Goal: Navigation & Orientation: Find specific page/section

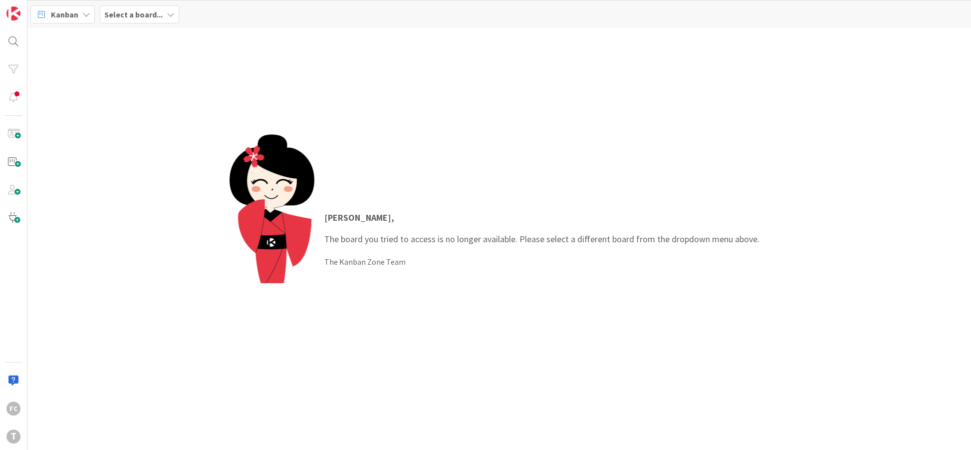
click at [114, 15] on b "Select a board..." at bounding box center [133, 14] width 58 height 10
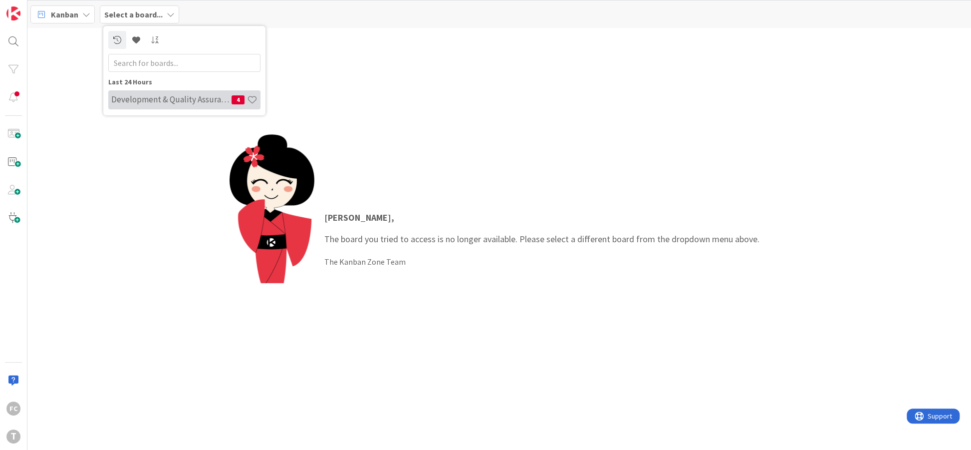
click at [140, 96] on h4 "Development & Quality Assurance" at bounding box center [171, 99] width 120 height 10
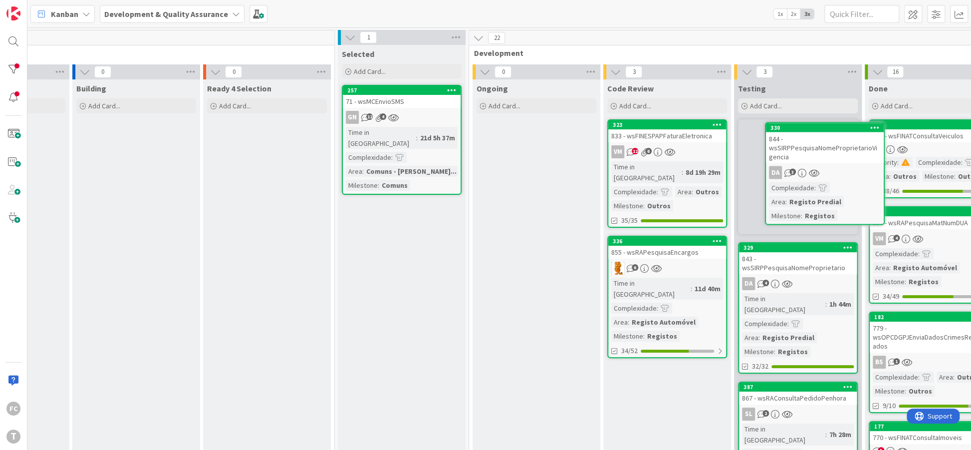
scroll to position [0, 121]
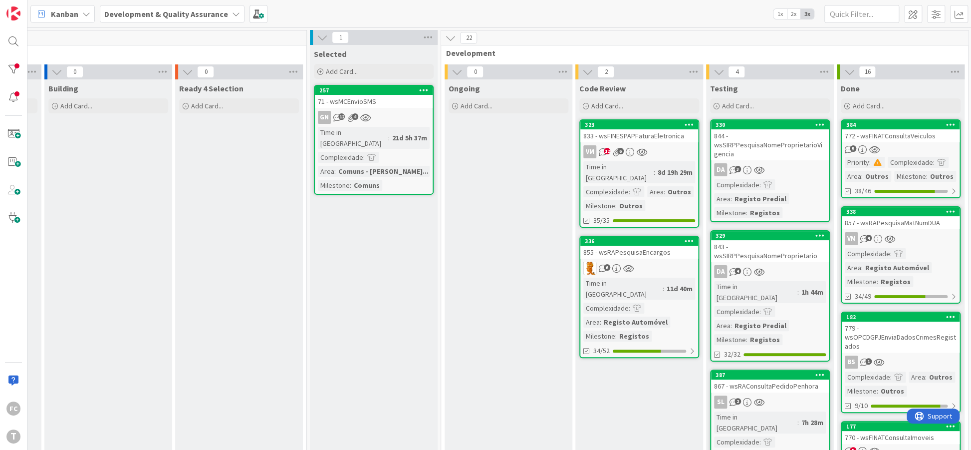
click at [529, 22] on div "Kanban Development & Quality Assurance 1x 2x 3x" at bounding box center [498, 13] width 943 height 27
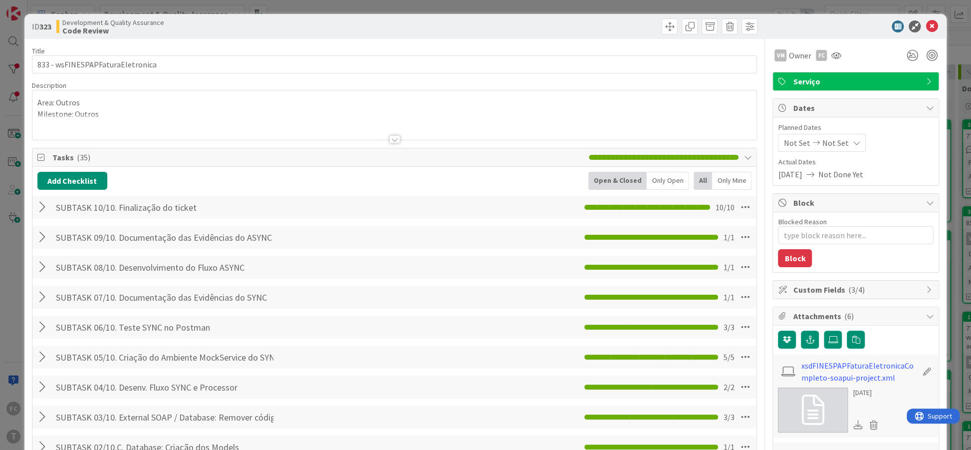
type textarea "x"
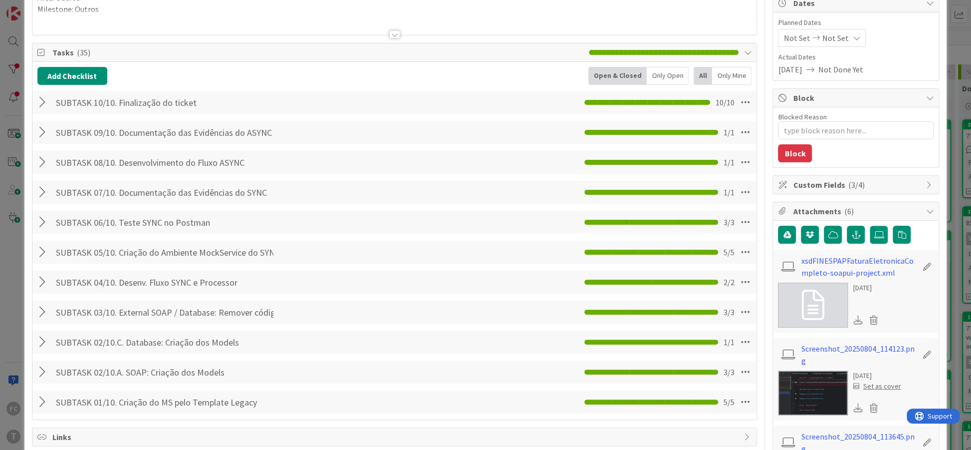
scroll to position [121, 0]
